Goal: Check status: Check status

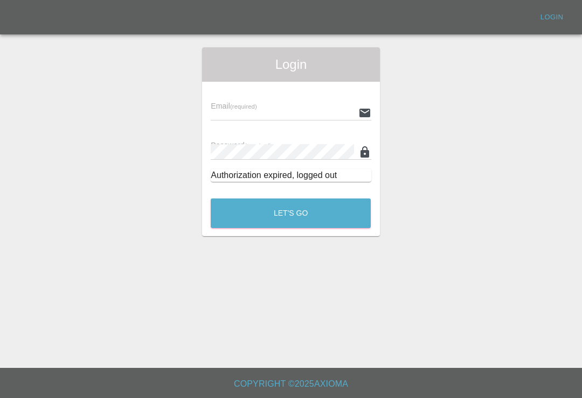
click at [327, 112] on input "text" at bounding box center [282, 113] width 143 height 16
type input "[EMAIL_ADDRESS][DOMAIN_NAME]"
click at [290, 213] on button "Let's Go" at bounding box center [291, 214] width 160 height 30
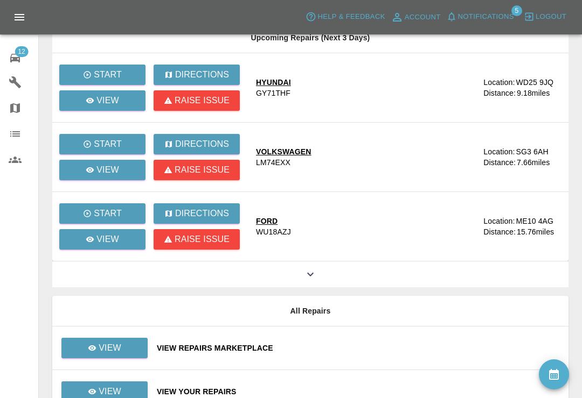
scroll to position [433, 0]
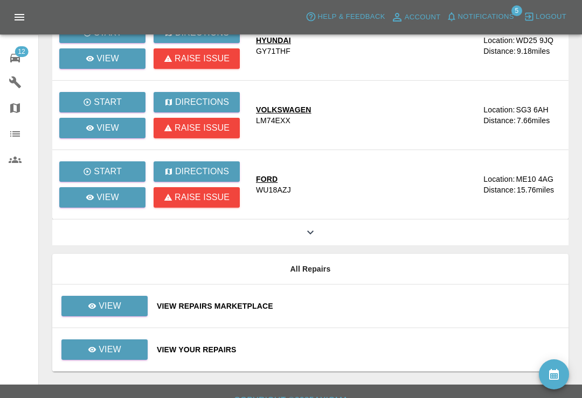
click at [349, 348] on div "View Your Repairs" at bounding box center [358, 350] width 403 height 11
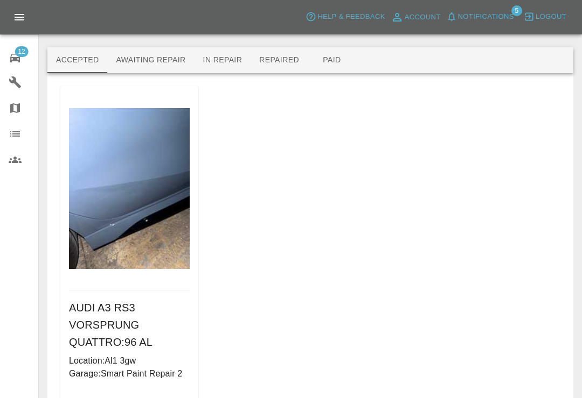
click at [160, 62] on button "Awaiting Repair" at bounding box center [150, 60] width 87 height 26
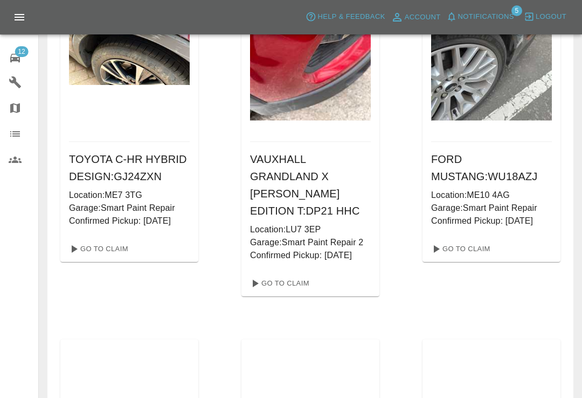
scroll to position [151, 0]
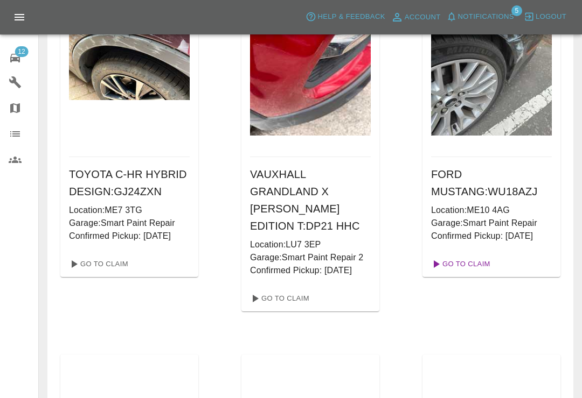
click at [477, 262] on link "Go To Claim" at bounding box center [459, 264] width 66 height 17
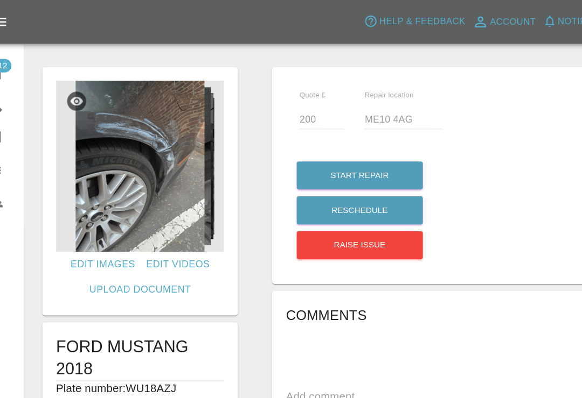
click at [127, 123] on img at bounding box center [130, 131] width 132 height 135
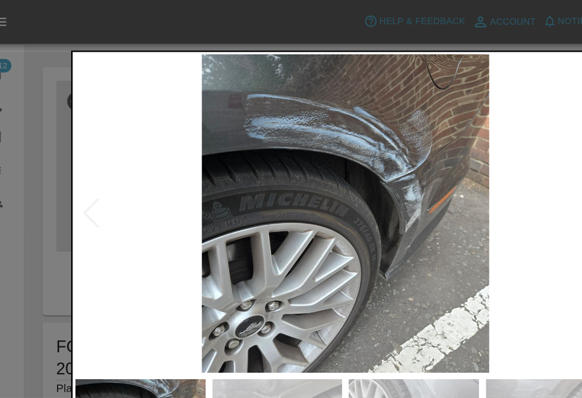
click at [27, 66] on div at bounding box center [291, 199] width 582 height 398
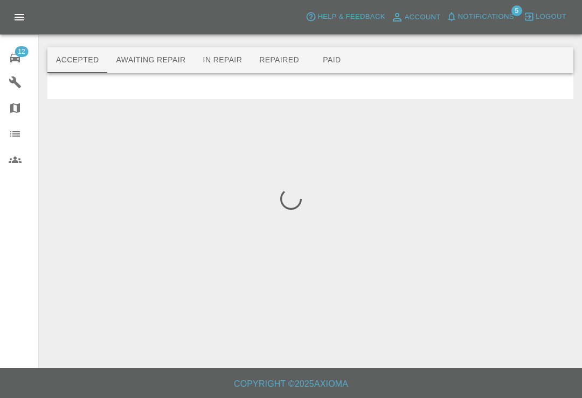
scroll to position [17, 0]
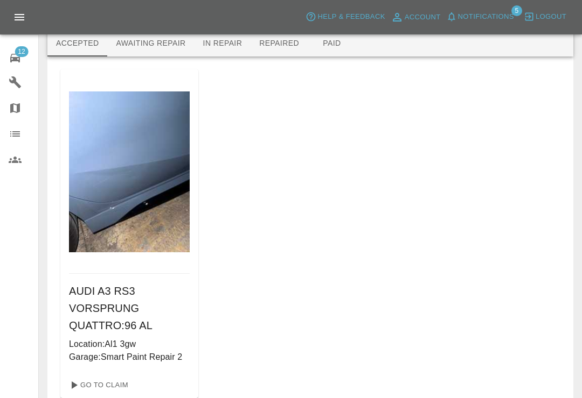
click at [16, 57] on icon at bounding box center [15, 58] width 13 height 13
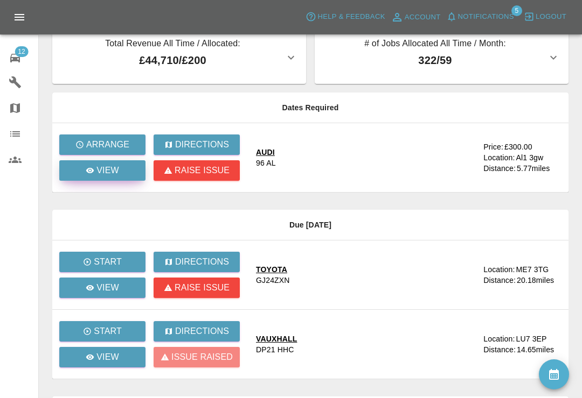
click at [116, 176] on p "View" at bounding box center [107, 170] width 23 height 13
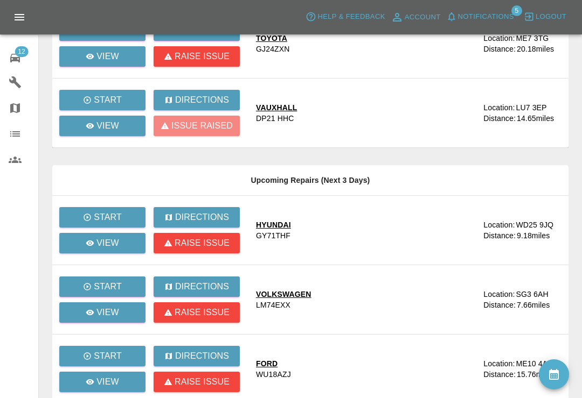
scroll to position [250, 0]
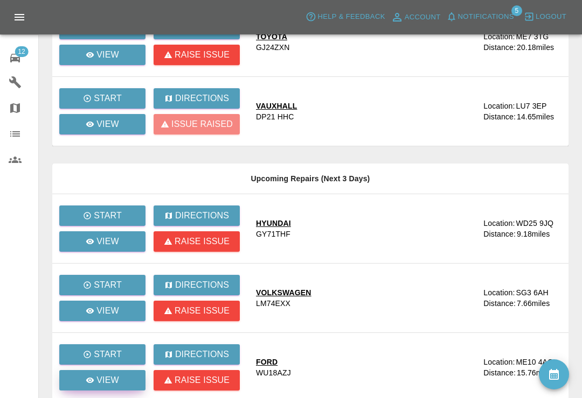
click at [93, 374] on div "View" at bounding box center [102, 380] width 33 height 13
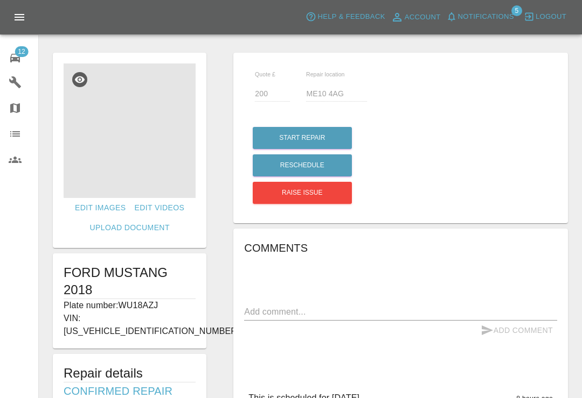
click at [97, 155] on img at bounding box center [130, 131] width 132 height 135
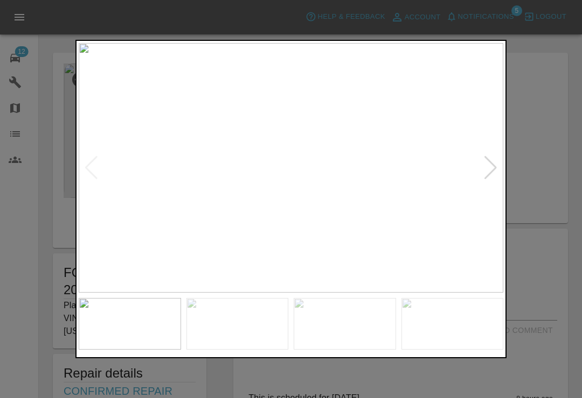
click at [487, 164] on div at bounding box center [490, 168] width 15 height 24
click at [494, 180] on div at bounding box center [490, 168] width 15 height 24
click at [492, 180] on div at bounding box center [490, 168] width 15 height 24
click at [491, 179] on div at bounding box center [490, 168] width 15 height 24
click at [492, 180] on img at bounding box center [291, 168] width 424 height 250
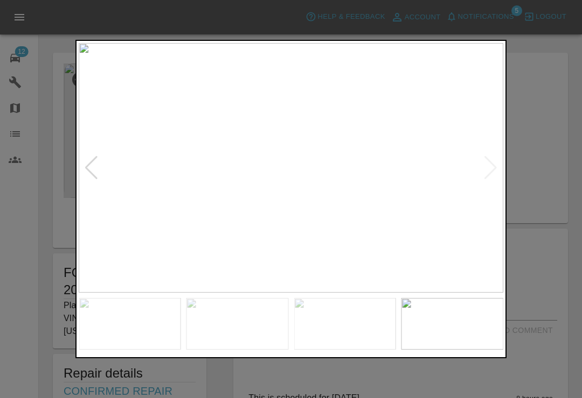
click at [494, 178] on img at bounding box center [291, 168] width 424 height 250
click at [559, 45] on div at bounding box center [291, 199] width 582 height 398
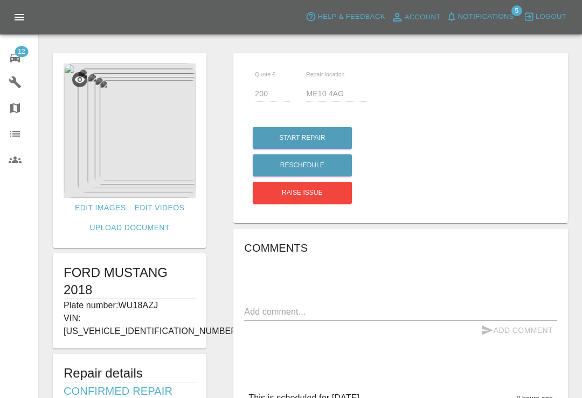
click at [19, 61] on icon at bounding box center [15, 58] width 10 height 9
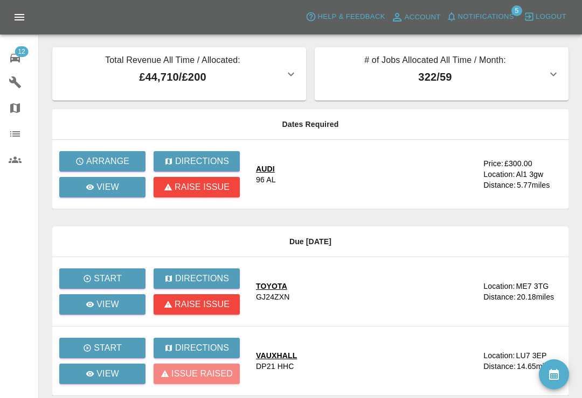
click at [449, 13] on icon "button" at bounding box center [451, 16] width 11 height 11
